Goal: Communication & Community: Share content

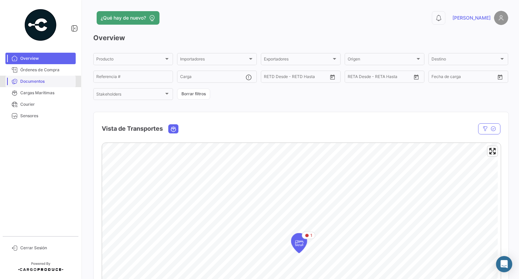
click at [35, 84] on link "Documentos" at bounding box center [40, 81] width 70 height 11
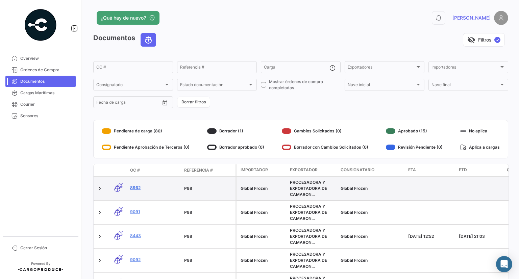
click at [136, 189] on link "8962" at bounding box center [154, 188] width 49 height 6
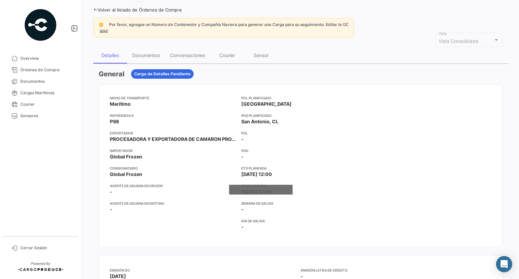
scroll to position [48, 0]
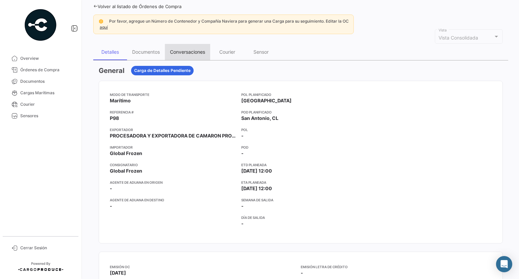
click at [195, 55] on div "Conversaciones" at bounding box center [187, 52] width 45 height 16
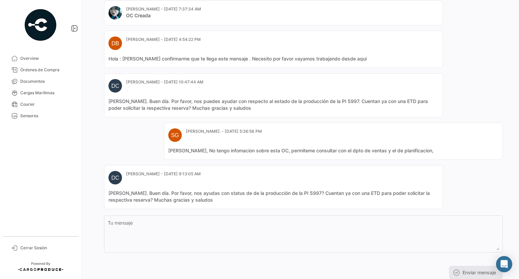
scroll to position [0, 0]
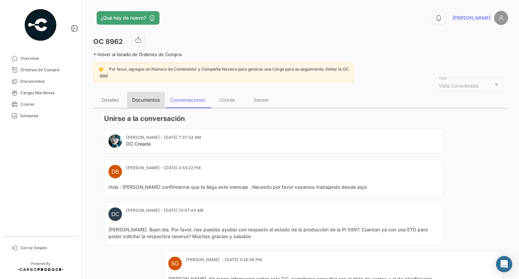
click at [147, 100] on div "Documentos" at bounding box center [146, 100] width 28 height 6
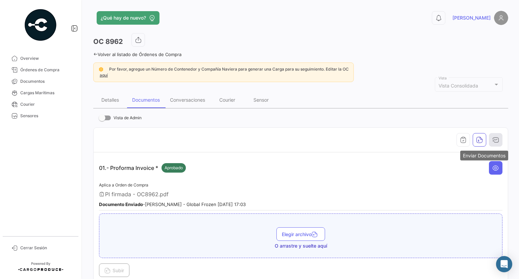
click at [493, 139] on icon "button" at bounding box center [495, 139] width 7 height 7
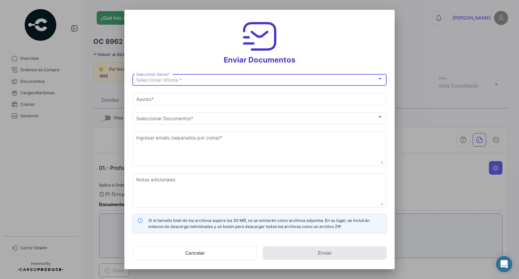
click at [223, 77] on div "Seleccionar Idioma * Seleccionar Idioma *" at bounding box center [259, 79] width 247 height 13
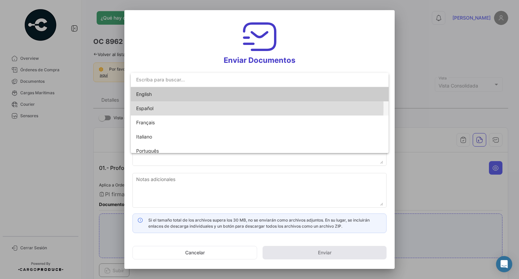
click at [197, 108] on span "Español" at bounding box center [183, 108] width 95 height 14
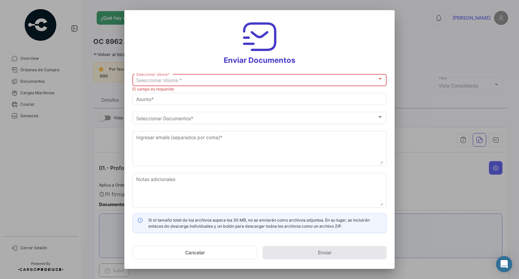
type input "[PERSON_NAME] ha compartido los documentos de la OC # 8962 contigo"
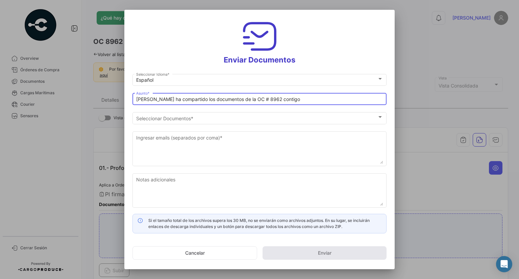
click at [189, 99] on input "[PERSON_NAME] ha compartido los documentos de la OC # 8962 contigo" at bounding box center [259, 100] width 247 height 6
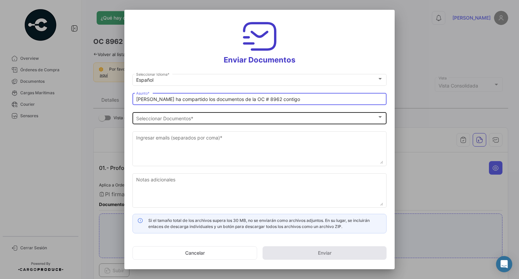
click at [190, 121] on div "Seleccionar Documentos Seleccionar Documentos *" at bounding box center [259, 117] width 247 height 13
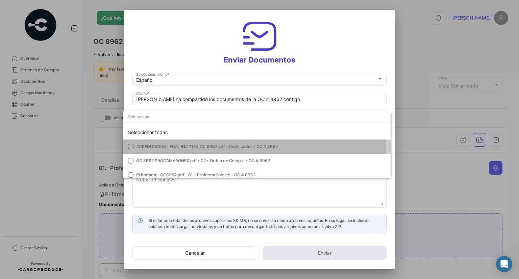
click at [193, 145] on span "ACREDITACION LEGAL INV 7194 OC 8962.pdf - Certificados - OC # 8962" at bounding box center [207, 146] width 142 height 5
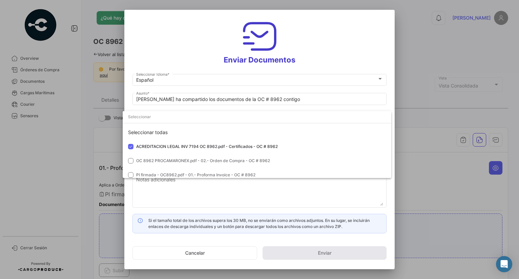
click at [186, 192] on div at bounding box center [259, 139] width 519 height 279
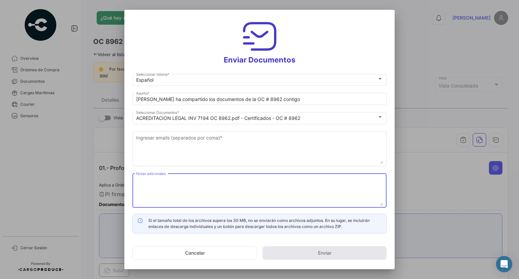
click at [188, 183] on textarea "Notas adicionales" at bounding box center [259, 191] width 247 height 30
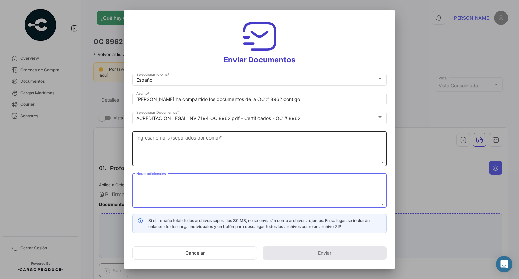
click at [192, 150] on textarea "Ingresar emails (separados por coma) *" at bounding box center [259, 149] width 247 height 30
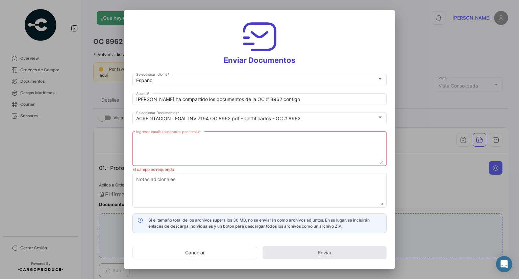
paste textarea "[EMAIL_ADDRESS][DOMAIN_NAME], [EMAIL_ADDRESS][DOMAIN_NAME], [EMAIL_ADDRESS][DOM…"
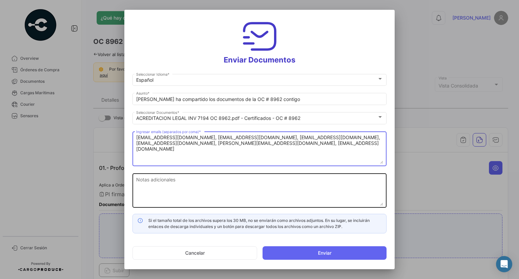
type textarea "[EMAIL_ADDRESS][DOMAIN_NAME], [EMAIL_ADDRESS][DOMAIN_NAME], [EMAIL_ADDRESS][DOM…"
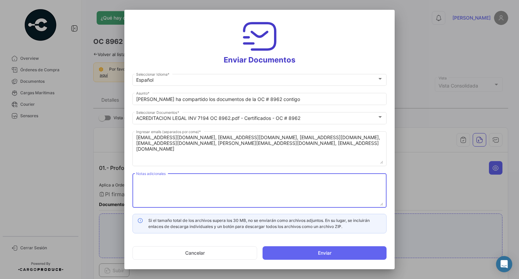
click at [204, 198] on textarea "Notas adicionales" at bounding box center [259, 191] width 247 height 30
paste textarea "AWB: 4302513386 INV: 6732 FECHA: [DATE]"
click at [159, 183] on textarea "Buen dia, Detallo guia DHL correspondiente a la acreditacion legal INV 7194 OC …" at bounding box center [259, 191] width 247 height 30
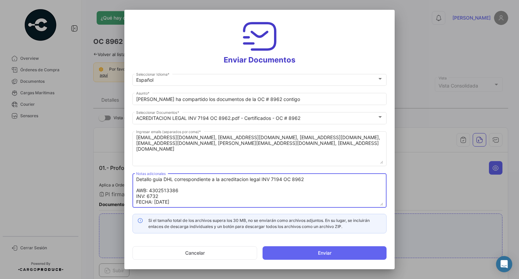
paste textarea "2080802194"
click at [150, 189] on textarea "Buen dia, Detallo guia DHL correspondiente a la acreditacion legal INV 7194 OC …" at bounding box center [259, 191] width 247 height 30
paste textarea "7194"
click at [159, 196] on textarea "Buen dia, Detallo guia DHL correspondiente a la acreditacion legal INV 7194 OC …" at bounding box center [259, 191] width 247 height 30
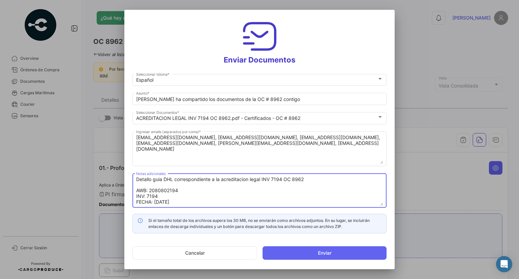
click at [192, 195] on textarea "Buen dia, Detallo guia DHL correspondiente a la acreditacion legal INV 7194 OC …" at bounding box center [259, 191] width 247 height 30
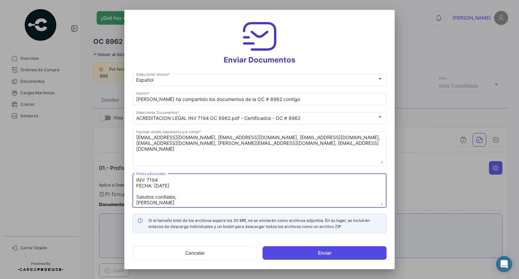
type textarea "Buen dia, Detallo guia DHL correspondiente a la acreditacion legal INV 7194 OC …"
click at [319, 252] on button "Enviar" at bounding box center [325, 253] width 124 height 14
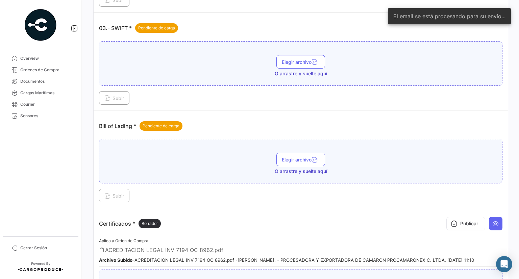
scroll to position [405, 0]
